Goal: Check status: Check status

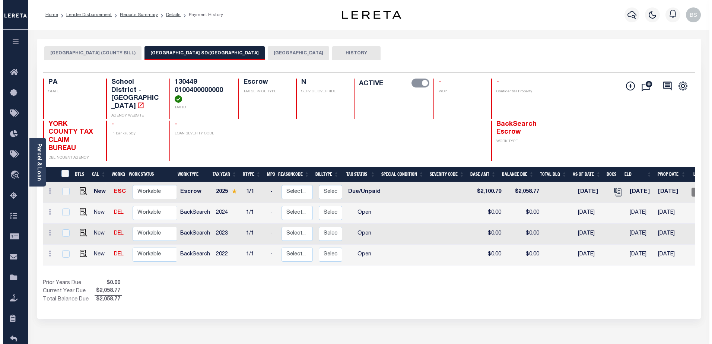
scroll to position [0, 56]
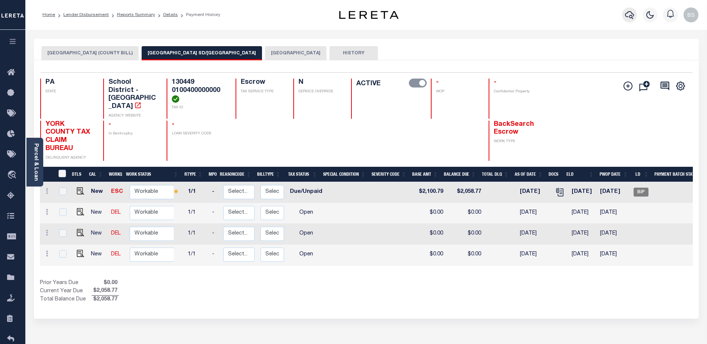
click at [626, 18] on icon "button" at bounding box center [629, 14] width 9 height 9
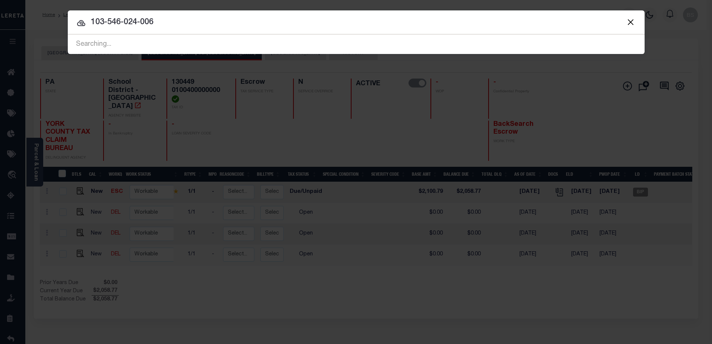
type input "103-546-024-006"
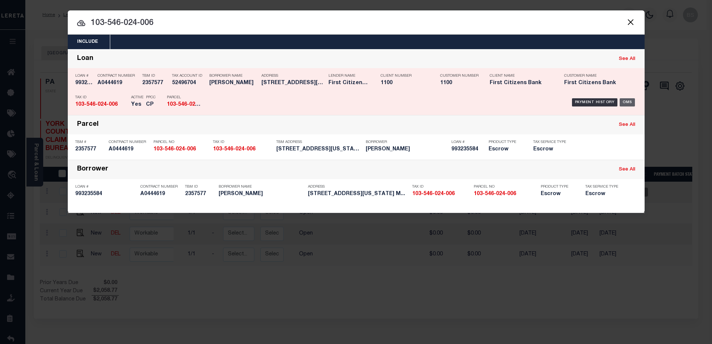
click at [630, 101] on div "OMS" at bounding box center [627, 102] width 15 height 8
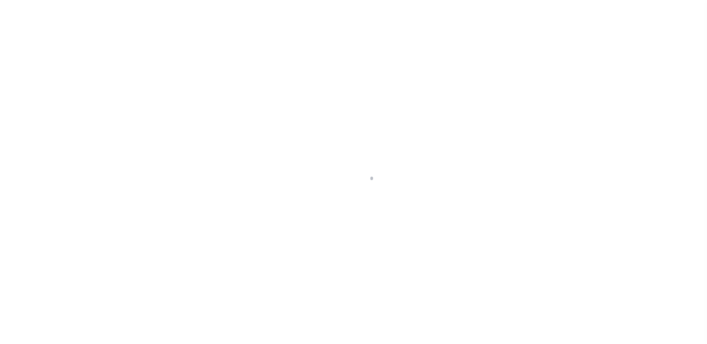
select select "10"
select select "Escrow"
type input "[STREET_ADDRESS][US_STATE]"
select select
type input "[PERSON_NAME] MA 01902"
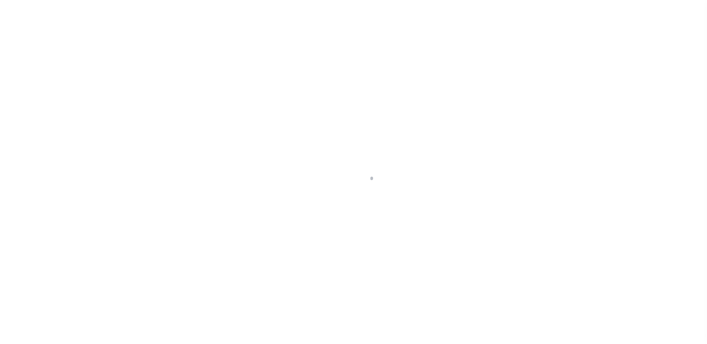
type input "MA"
select select
select select "92709"
select select "24368"
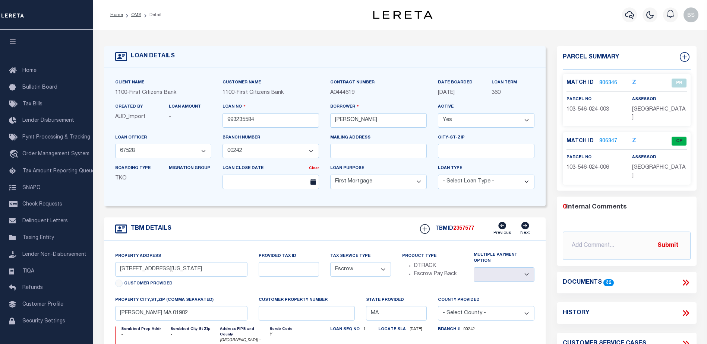
click at [600, 137] on p "806347" at bounding box center [608, 141] width 18 height 8
click at [603, 138] on link "806347" at bounding box center [608, 142] width 18 height 8
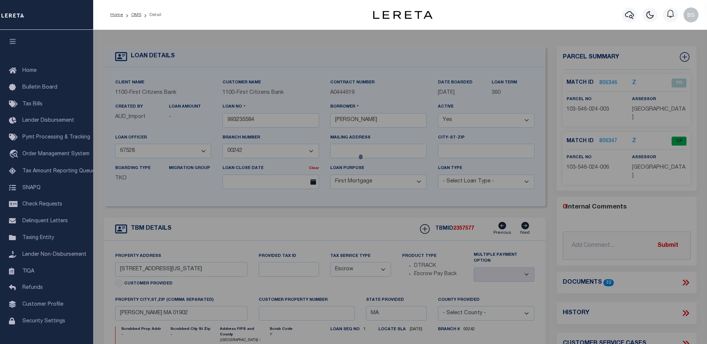
checkbox input "false"
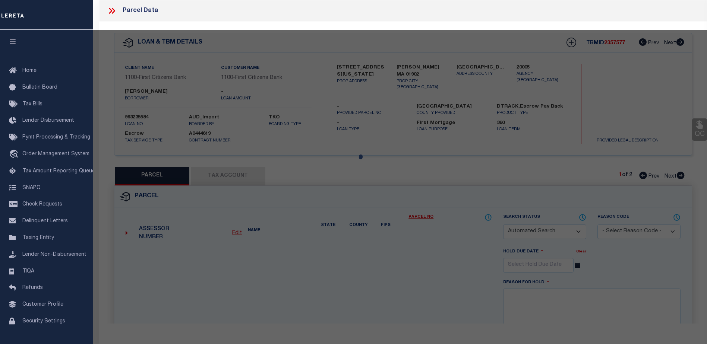
select select "CP"
type input "ROWAN JULIA H"
type input "8 MICHIGAN AVE"
checkbox input "false"
type input "LYNN MA 01901"
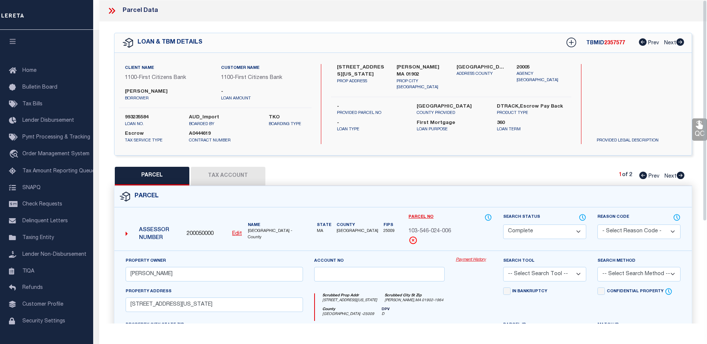
click at [472, 260] on link "Payment History" at bounding box center [474, 260] width 36 height 6
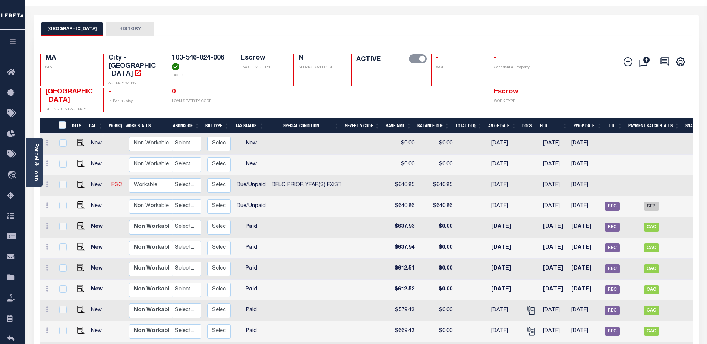
scroll to position [15, 0]
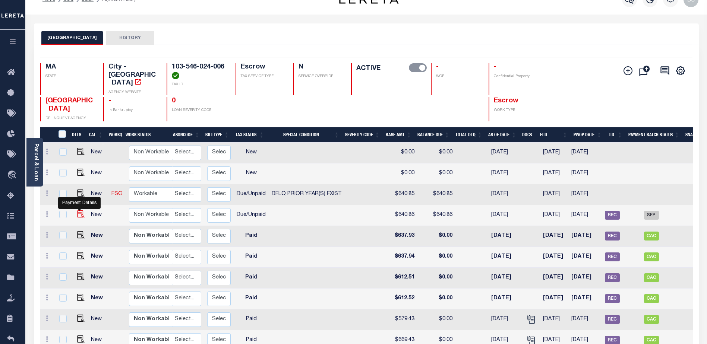
click at [79, 211] on img "" at bounding box center [80, 214] width 7 height 7
checkbox input "true"
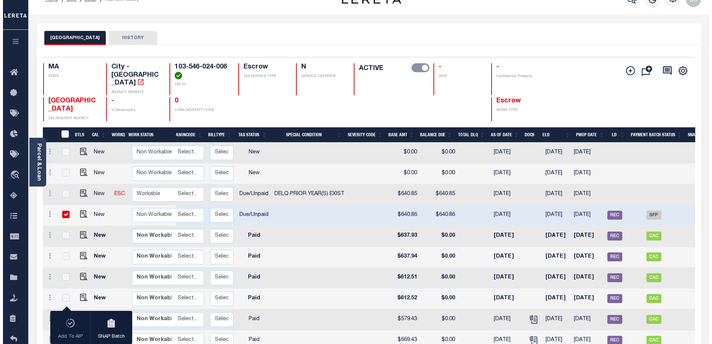
scroll to position [0, 0]
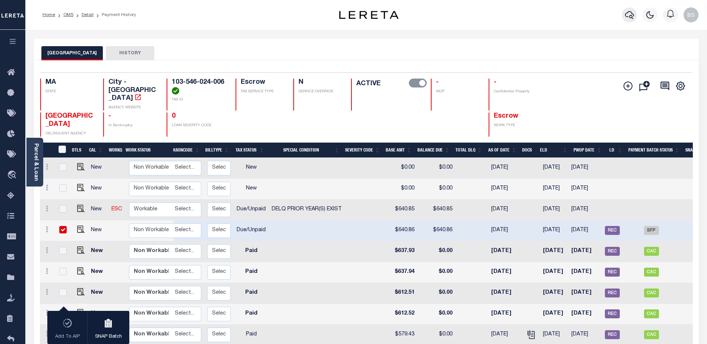
click at [629, 13] on icon "button" at bounding box center [629, 14] width 9 height 9
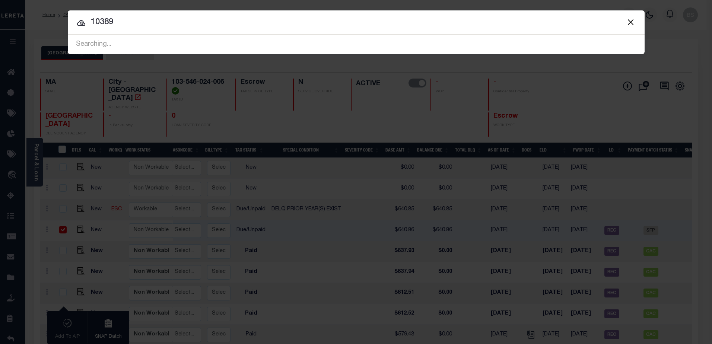
type input "10389"
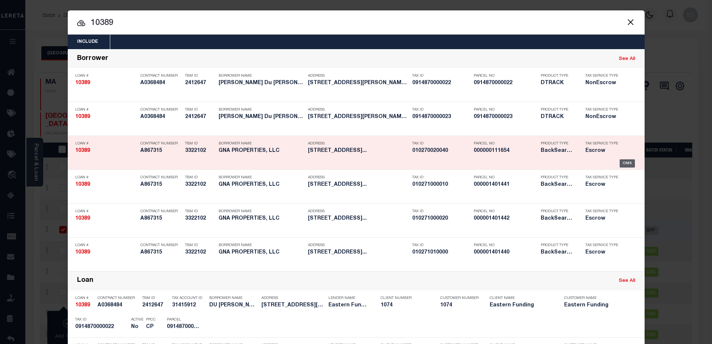
click at [625, 165] on div "OMS" at bounding box center [627, 163] width 15 height 8
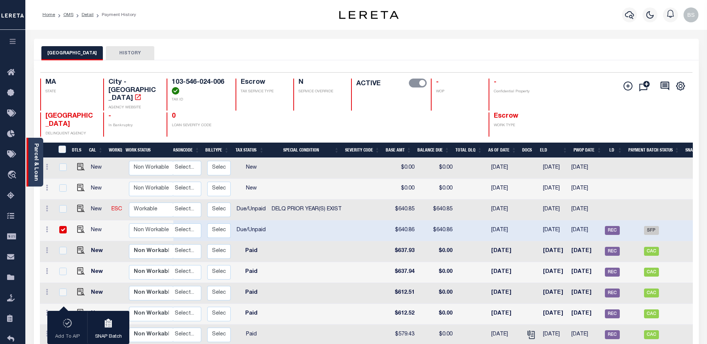
click at [33, 148] on link "Parcel & Loan" at bounding box center [35, 162] width 5 height 38
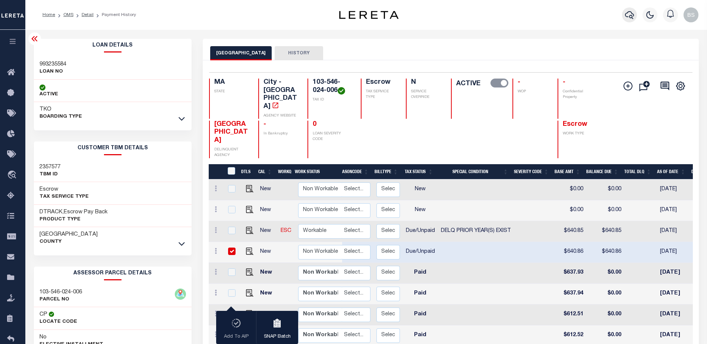
click at [629, 18] on icon "button" at bounding box center [629, 14] width 9 height 9
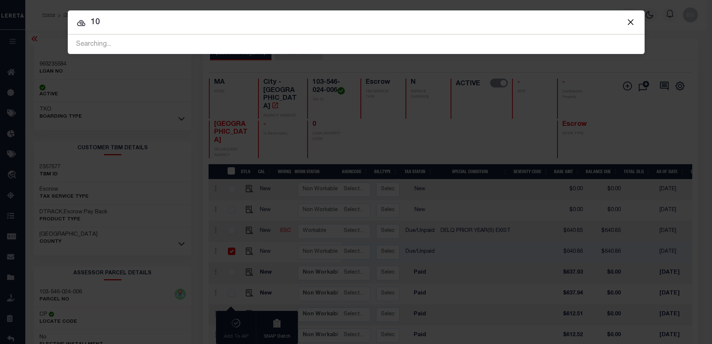
type input "1"
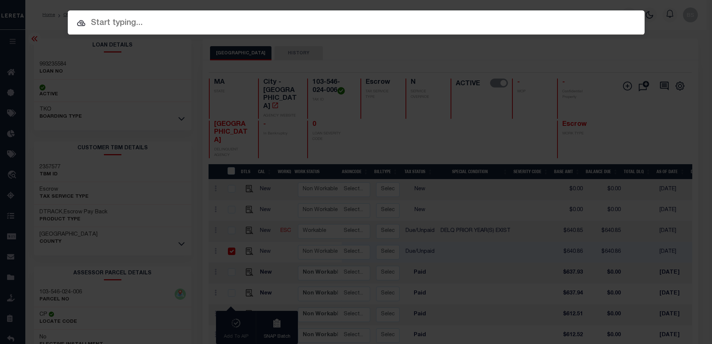
click at [152, 56] on div "Include Loans TBM Customers Borrowers Payments (Lender Non-Disb) Payments (Lend…" at bounding box center [356, 172] width 712 height 344
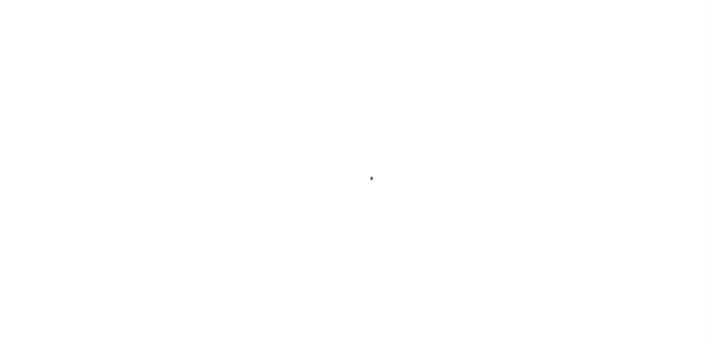
select select "DUE"
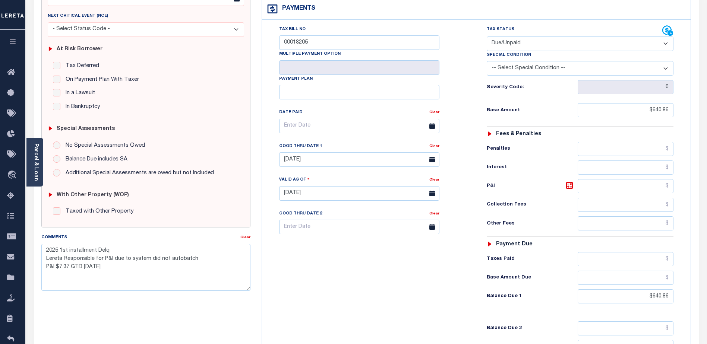
scroll to position [18, 0]
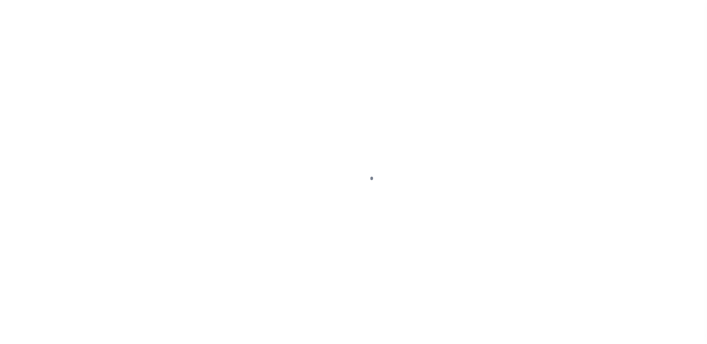
select select "14701"
select select "25066"
select select "Escrow"
type input "[STREET_ADDRESS]"
select select
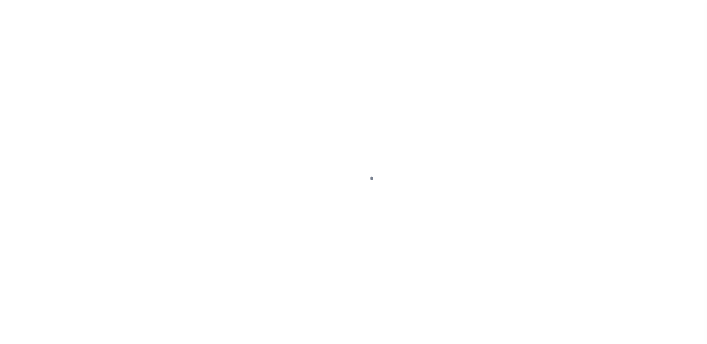
type input "[GEOGRAPHIC_DATA]"
type input "a0k8Y00000jISP9"
type input "[GEOGRAPHIC_DATA]"
select select
type textarea "LEGAL REQUIRED"
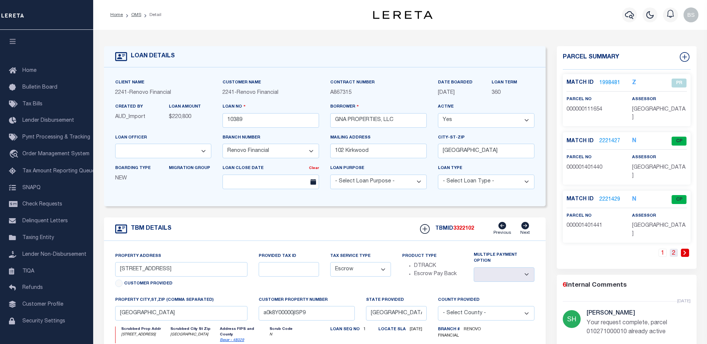
click at [673, 249] on link "2" at bounding box center [674, 253] width 8 height 8
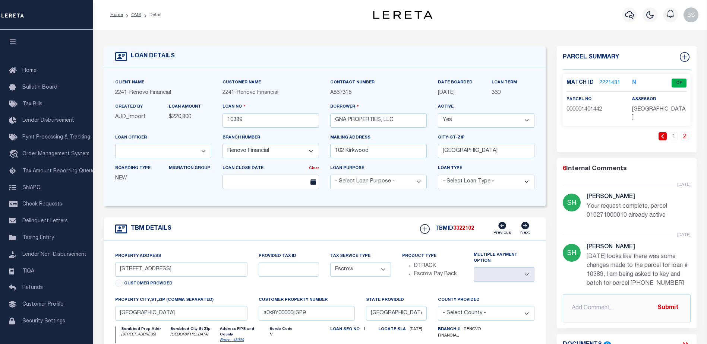
click at [463, 231] on span "3322102" at bounding box center [463, 228] width 21 height 5
click at [445, 231] on h5 "TBMID 3322102" at bounding box center [454, 229] width 39 height 6
click at [427, 229] on icon at bounding box center [425, 229] width 10 height 10
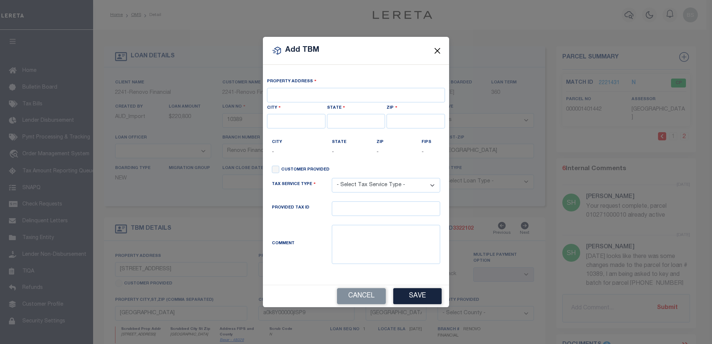
click at [437, 50] on button "Close" at bounding box center [438, 51] width 10 height 10
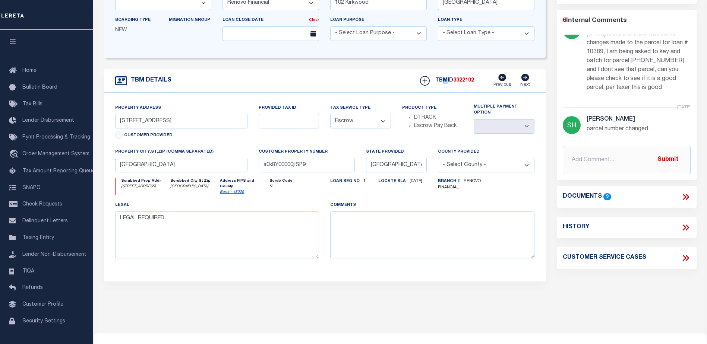
scroll to position [149, 0]
click at [685, 192] on icon at bounding box center [686, 197] width 10 height 10
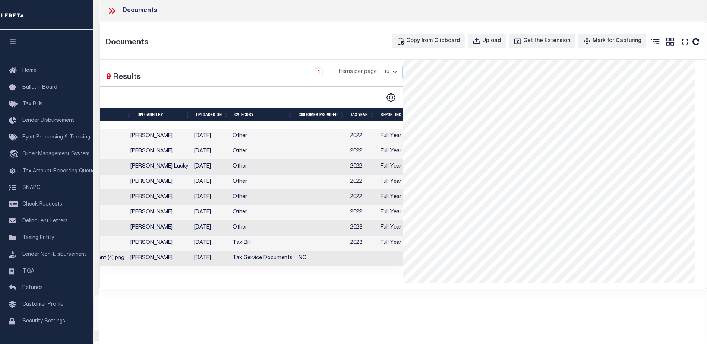
scroll to position [0, 35]
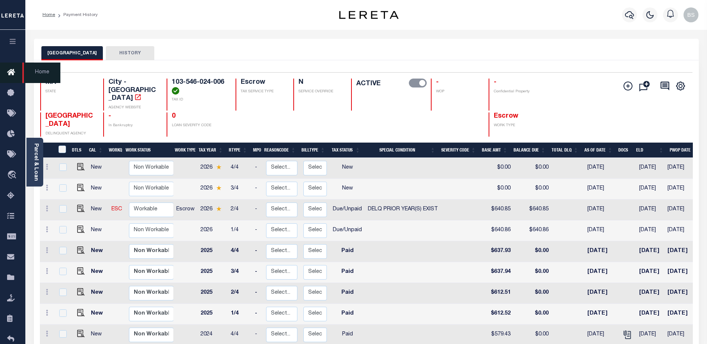
click at [14, 72] on icon at bounding box center [13, 72] width 12 height 9
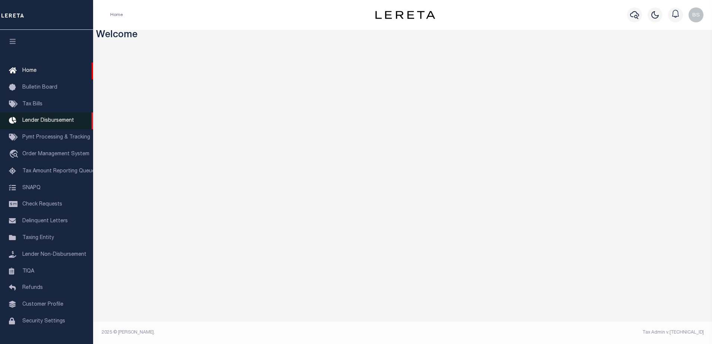
click at [39, 123] on span "Lender Disbursement" at bounding box center [48, 120] width 52 height 5
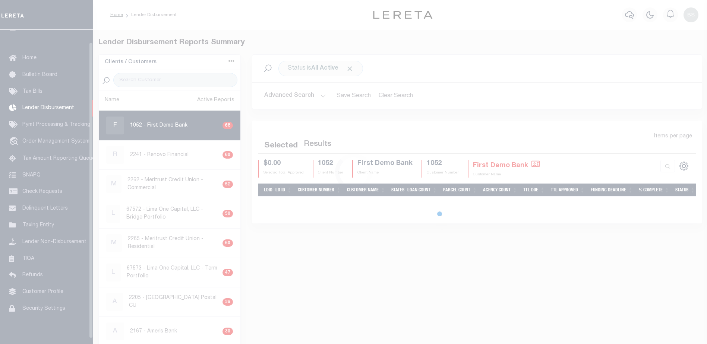
scroll to position [13, 0]
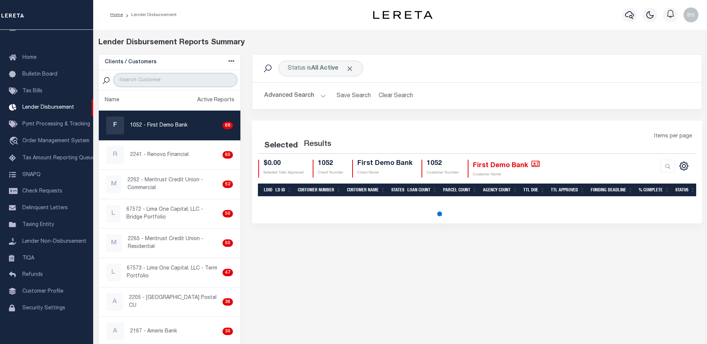
click at [154, 80] on input "search" at bounding box center [175, 80] width 124 height 14
type input "R"
select select "200"
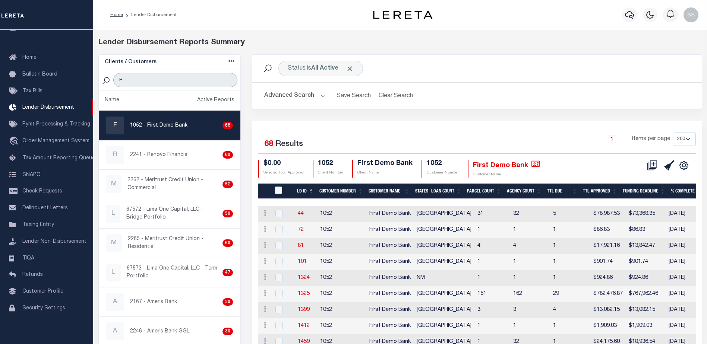
type input "Renovo Financial"
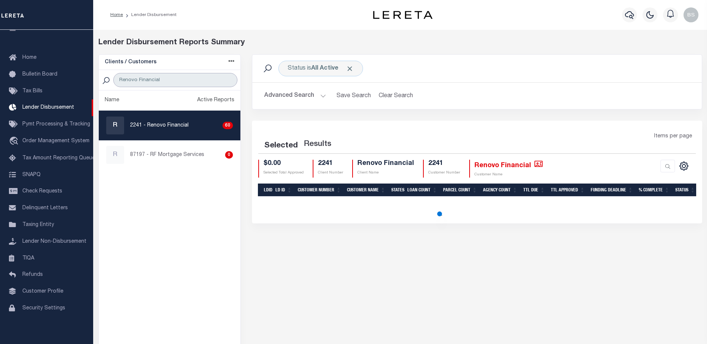
select select "200"
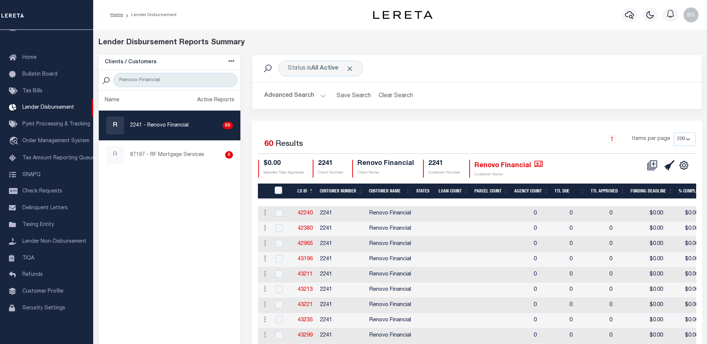
click at [324, 95] on button "Advanced Search" at bounding box center [295, 96] width 62 height 15
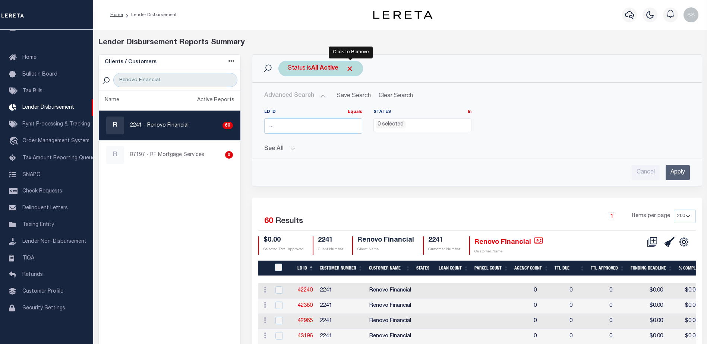
click at [351, 69] on span "Click to Remove" at bounding box center [350, 69] width 8 height 8
click at [299, 97] on button "Advanced Search" at bounding box center [295, 96] width 62 height 15
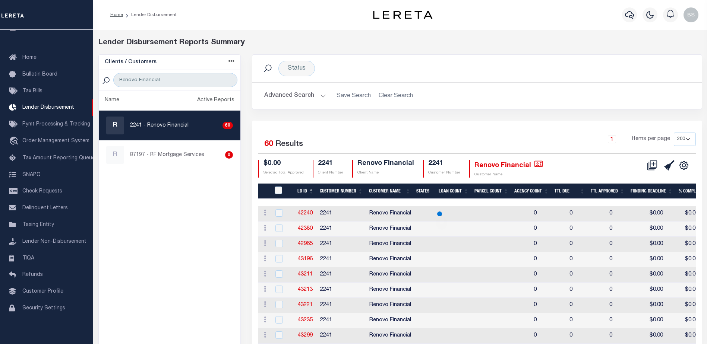
click at [601, 110] on div "LD ID Equals Equals Is Not Equal To Is Greater Than Is Less Than States In In A…" at bounding box center [477, 124] width 437 height 31
click at [321, 95] on button "Advanced Search" at bounding box center [295, 96] width 62 height 15
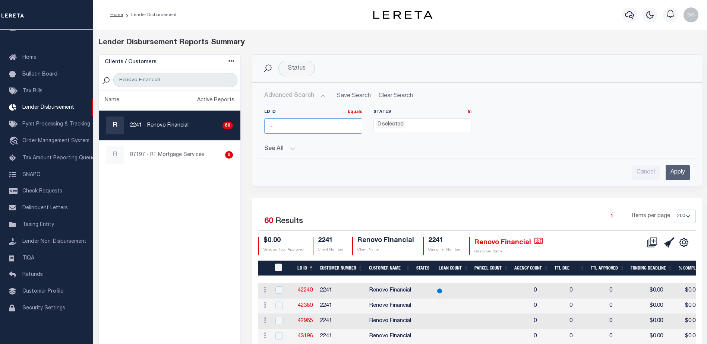
drag, startPoint x: 295, startPoint y: 126, endPoint x: 299, endPoint y: 124, distance: 4.5
click at [298, 126] on input "number" at bounding box center [313, 126] width 98 height 15
type input "45571"
click at [679, 172] on input "Apply" at bounding box center [678, 172] width 24 height 15
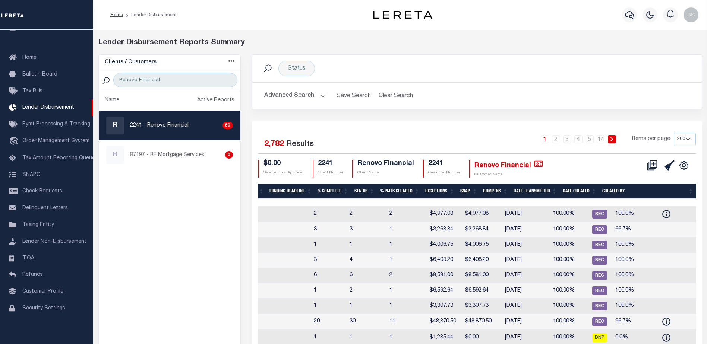
scroll to position [0, 317]
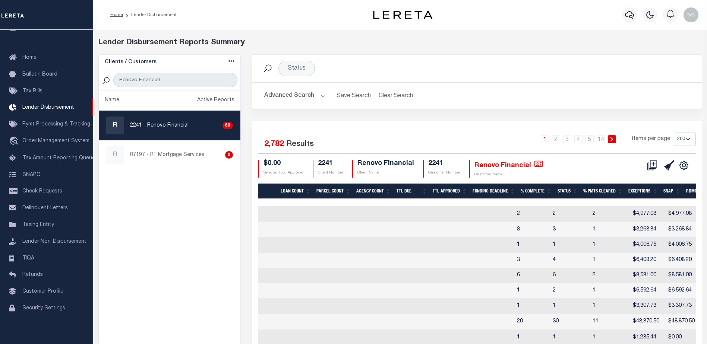
click at [687, 140] on select "25 50 100 200" at bounding box center [685, 139] width 22 height 13
click at [674, 133] on select "25 50 100 200" at bounding box center [685, 139] width 22 height 13
click at [320, 95] on button "Advanced Search" at bounding box center [295, 96] width 62 height 15
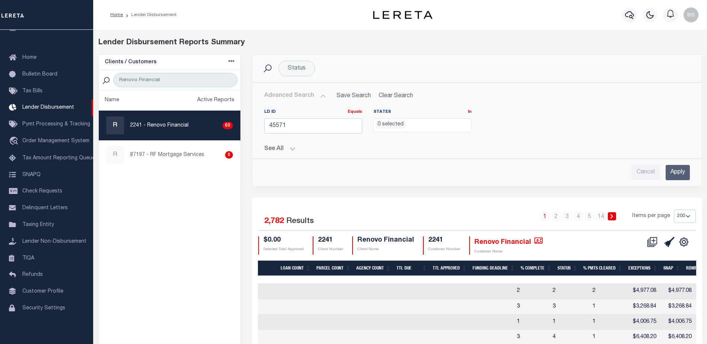
click at [670, 172] on input "Apply" at bounding box center [678, 172] width 24 height 15
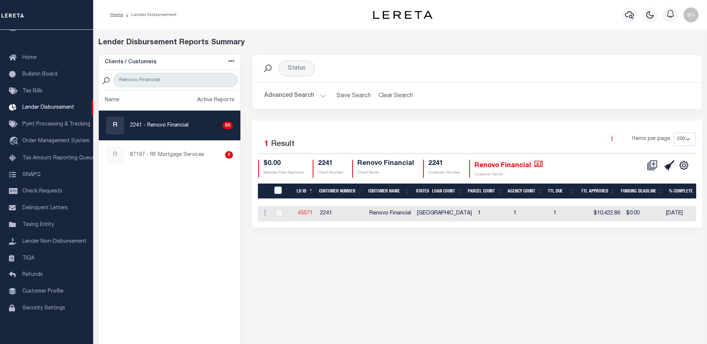
click at [304, 213] on link "45571" at bounding box center [305, 213] width 15 height 5
checkbox input "true"
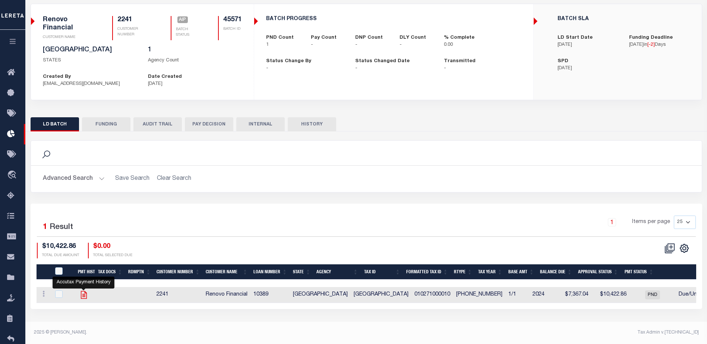
click at [82, 295] on icon "" at bounding box center [84, 295] width 10 height 10
checkbox input "true"
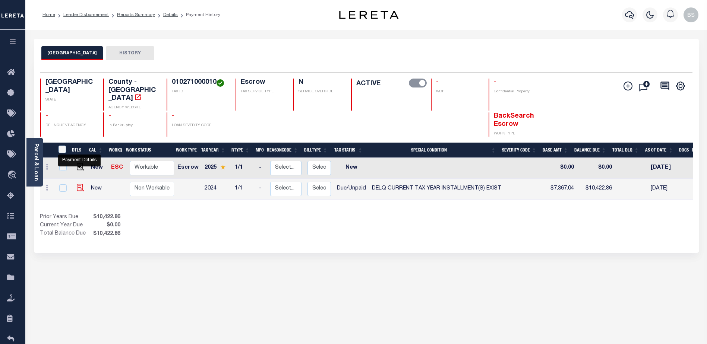
click at [80, 184] on img "" at bounding box center [80, 187] width 7 height 7
checkbox input "true"
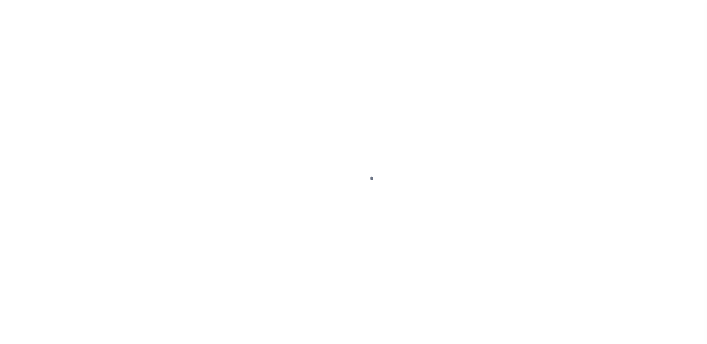
select select "DUE"
select select "17"
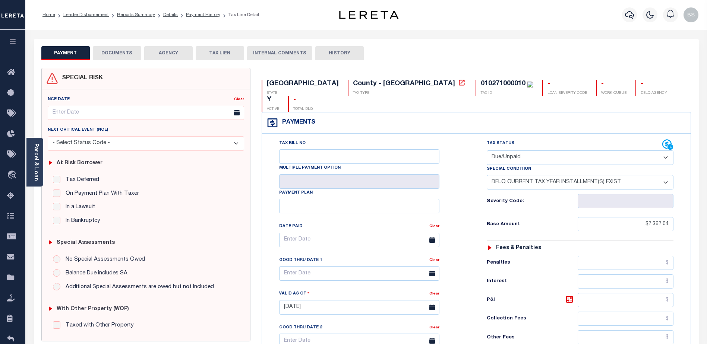
click at [35, 176] on link "Parcel & Loan" at bounding box center [35, 162] width 5 height 38
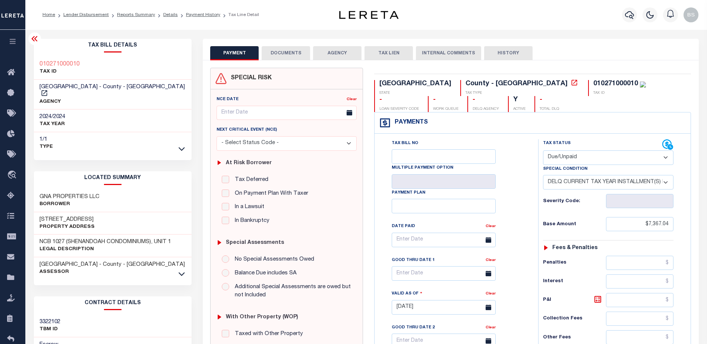
click at [35, 41] on icon at bounding box center [34, 38] width 9 height 9
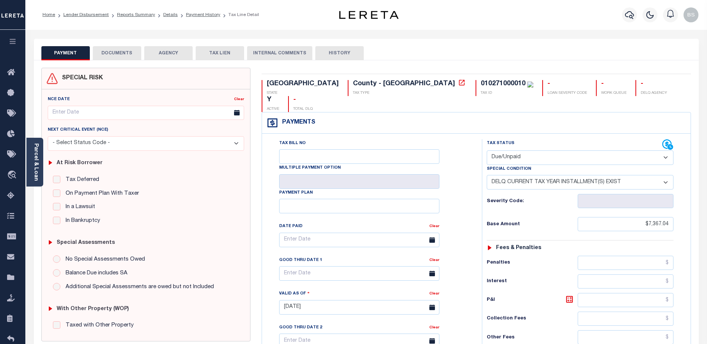
scroll to position [8, 0]
click at [38, 146] on link "Parcel & Loan" at bounding box center [35, 162] width 5 height 38
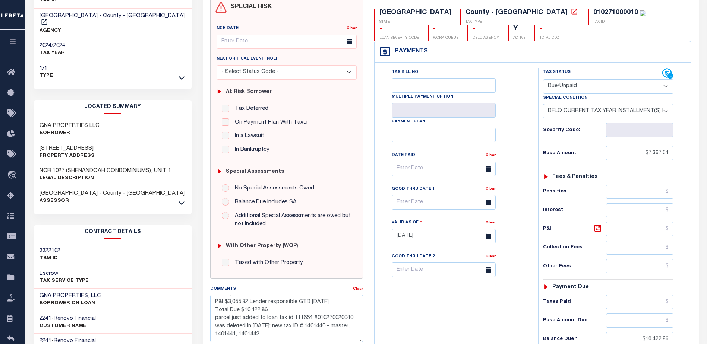
scroll to position [0, 0]
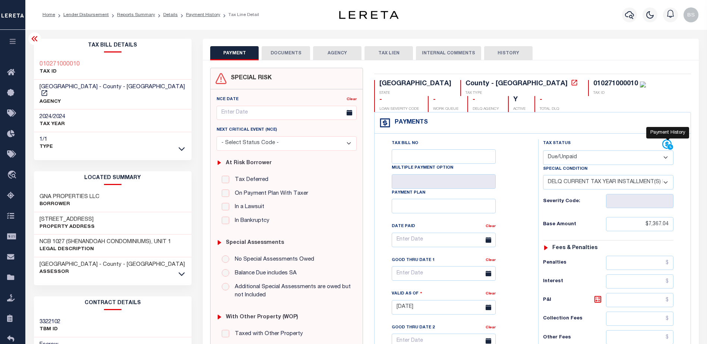
click at [669, 145] on icon at bounding box center [670, 147] width 6 height 6
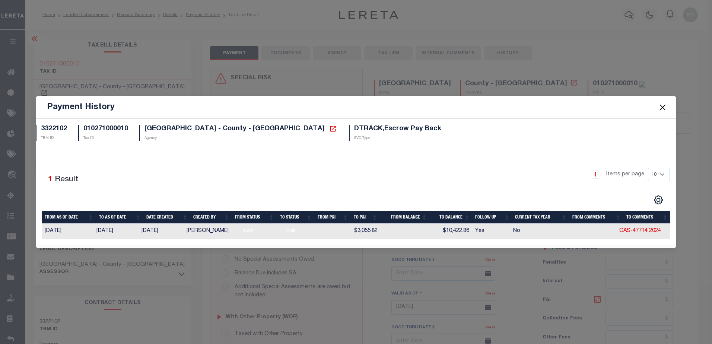
click at [665, 105] on button "Close" at bounding box center [663, 107] width 10 height 10
